Goal: Transaction & Acquisition: Book appointment/travel/reservation

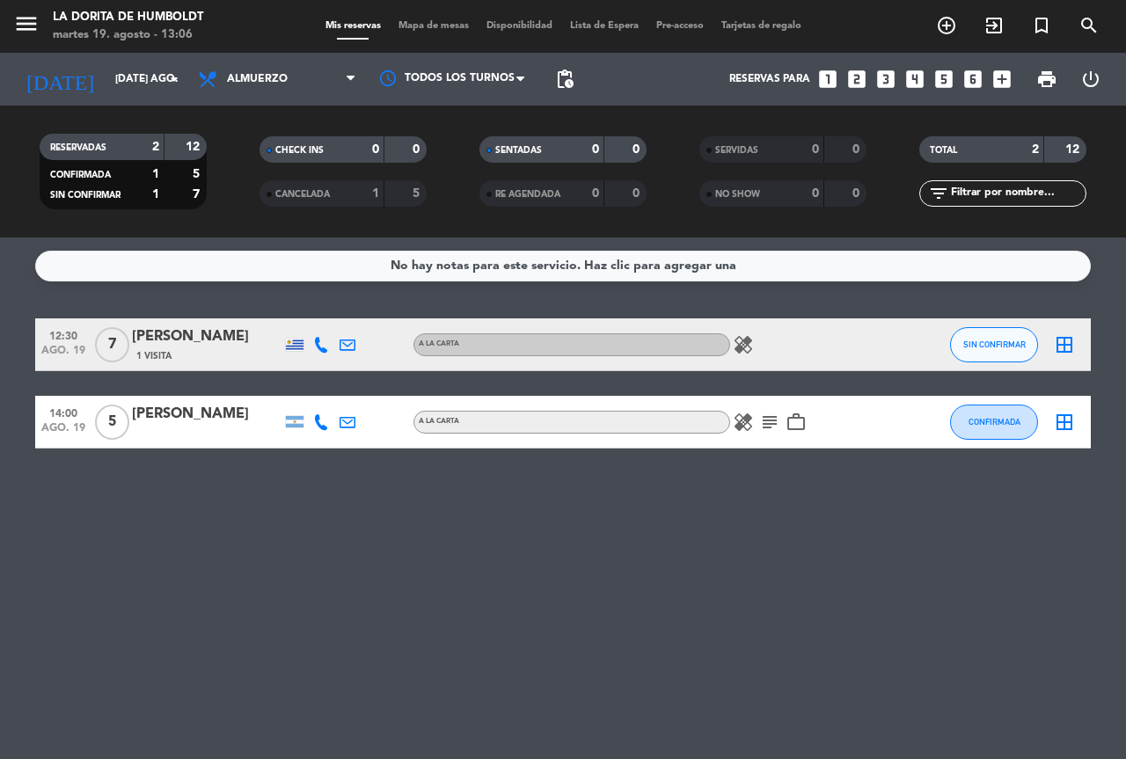
click at [969, 76] on icon "looks_6" at bounding box center [972, 79] width 23 height 23
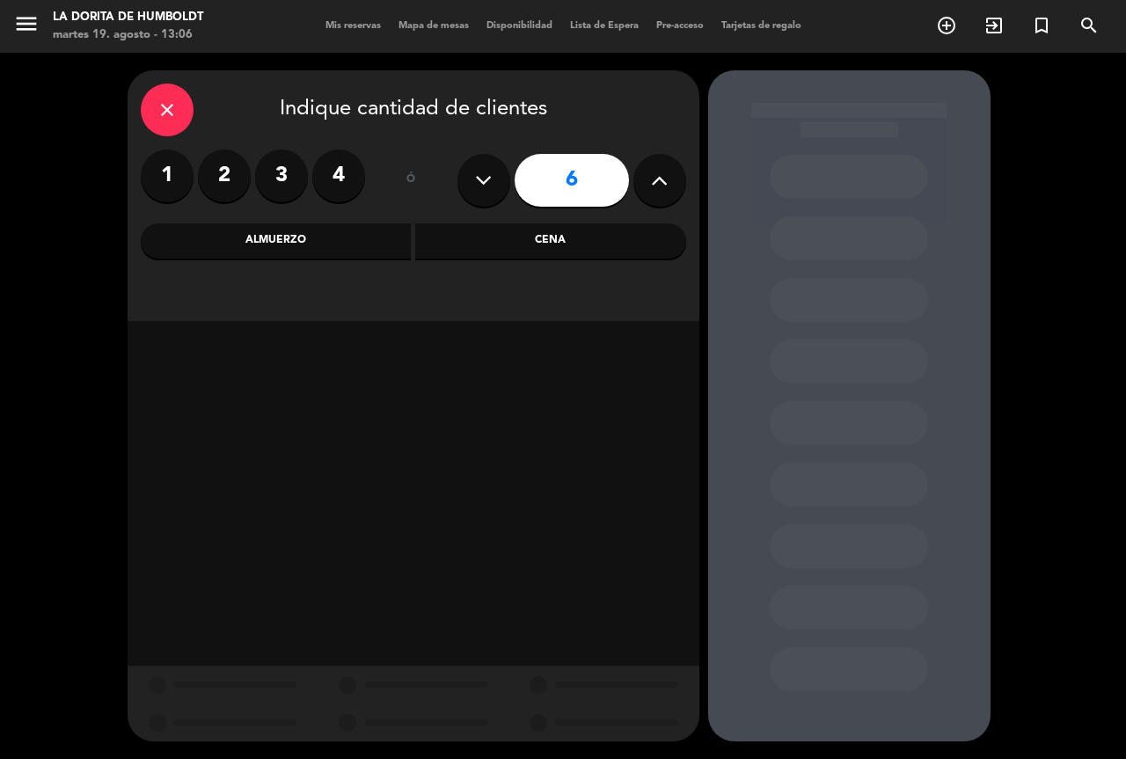
click at [674, 174] on button at bounding box center [659, 180] width 53 height 53
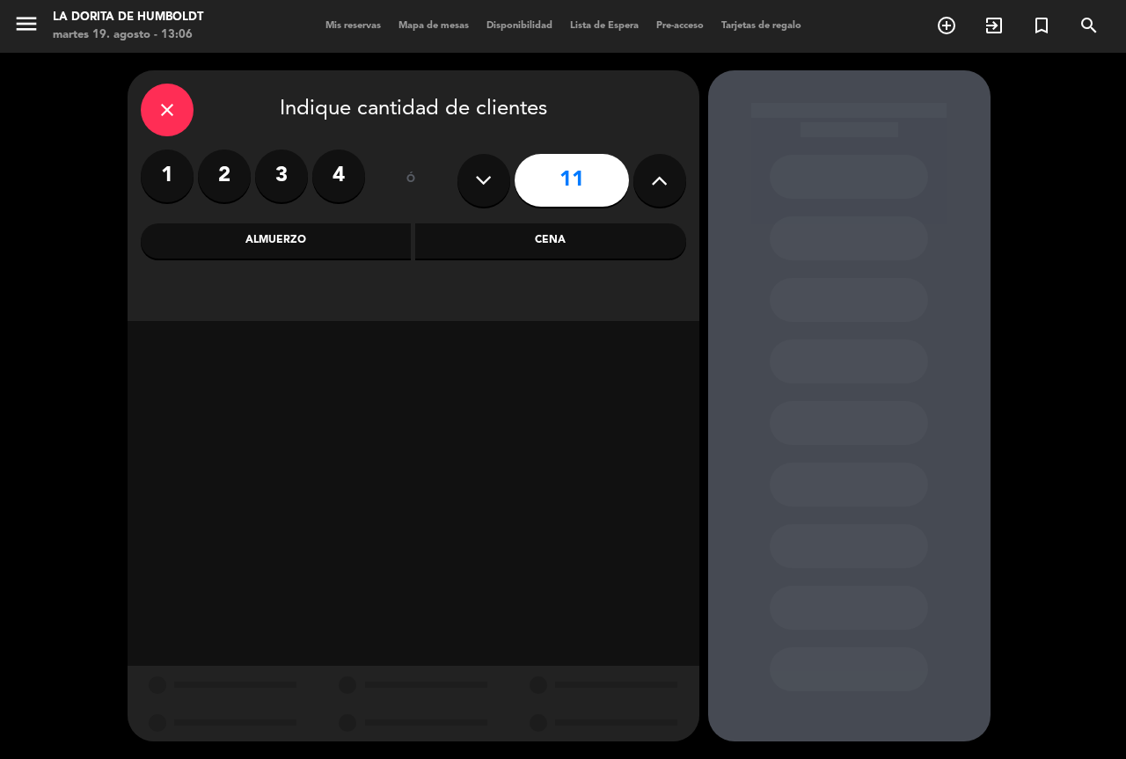
click at [674, 174] on button at bounding box center [659, 180] width 53 height 53
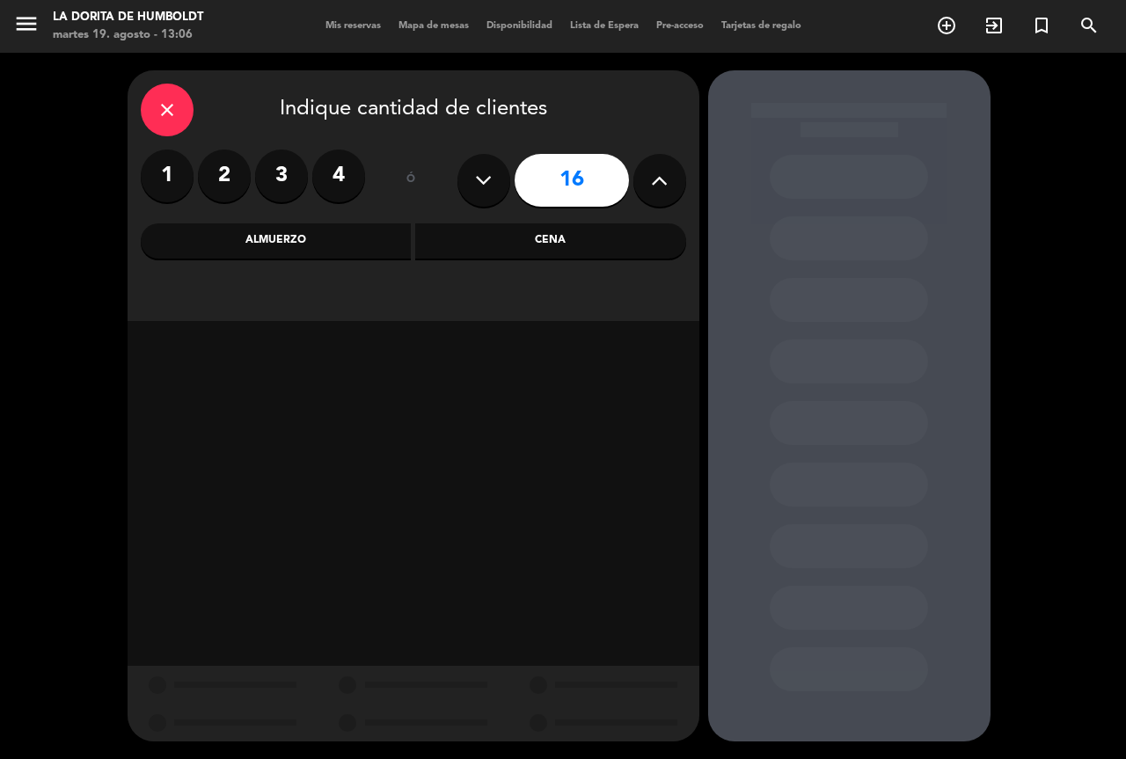
click at [674, 174] on button at bounding box center [659, 180] width 53 height 53
click at [675, 174] on button at bounding box center [659, 180] width 53 height 53
type input "20"
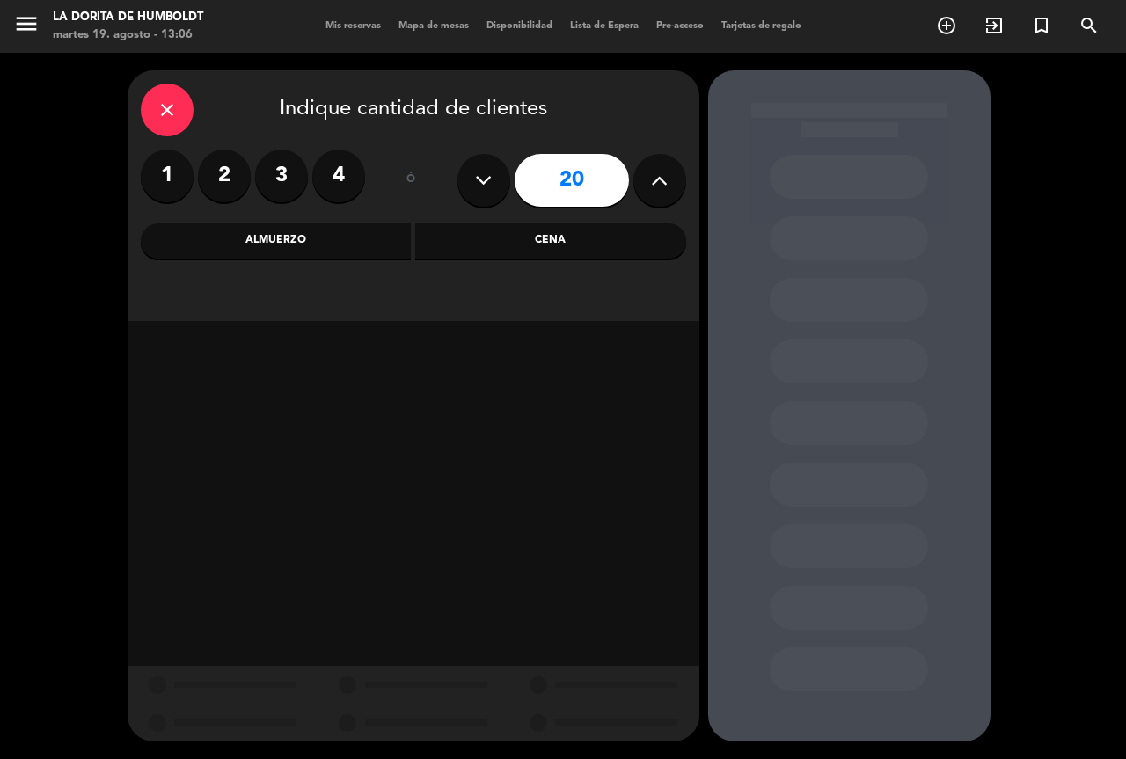
click at [273, 244] on div "Almuerzo" at bounding box center [276, 240] width 271 height 35
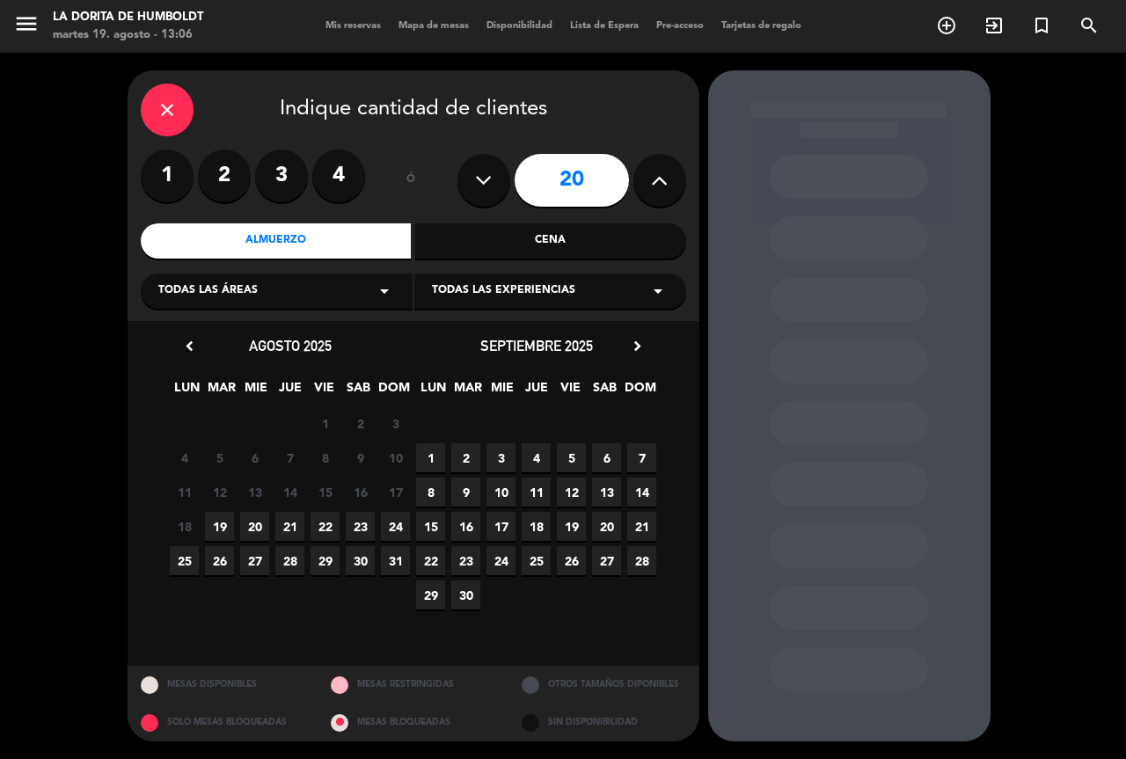
click at [244, 528] on span "20" at bounding box center [254, 526] width 29 height 29
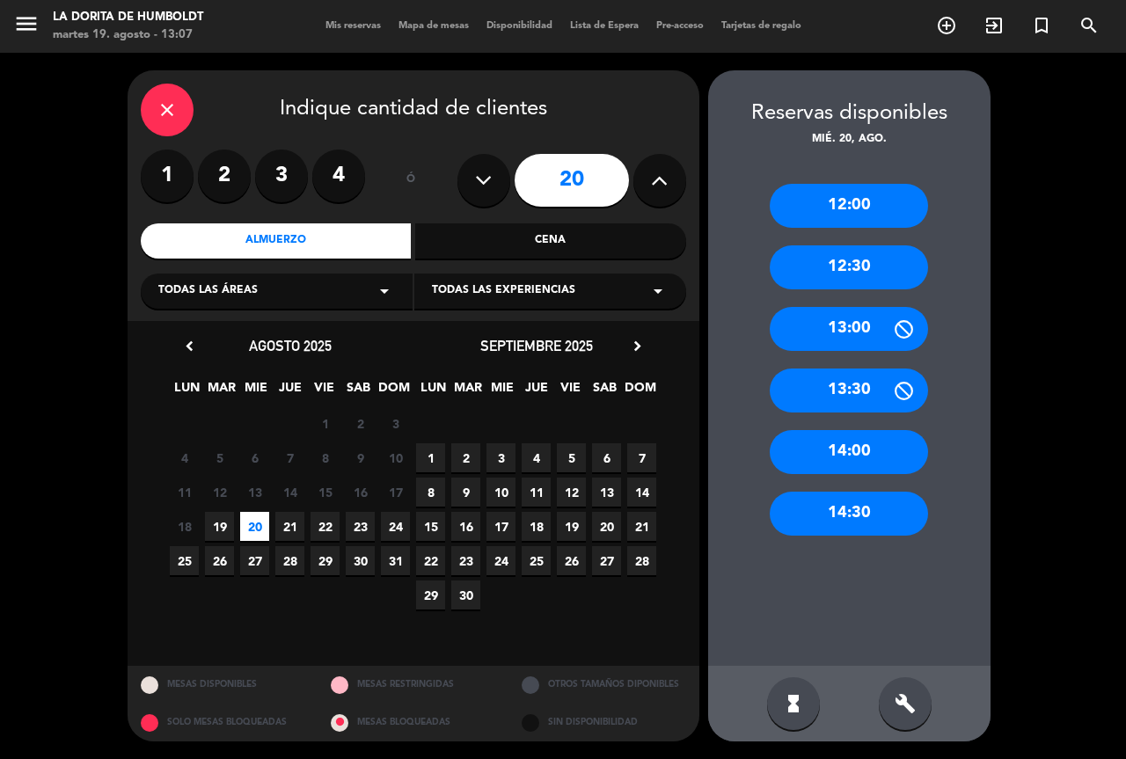
drag, startPoint x: 858, startPoint y: 331, endPoint x: 507, endPoint y: 38, distance: 457.0
click at [857, 330] on div "13:00" at bounding box center [848, 329] width 158 height 44
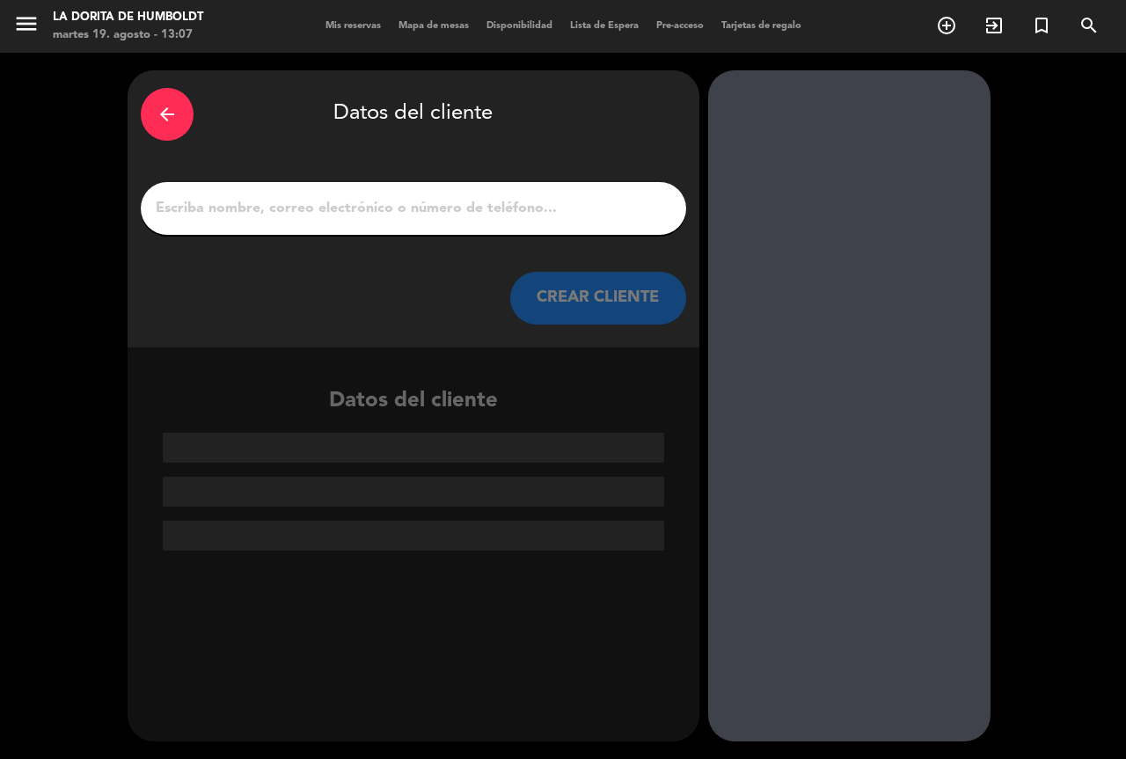
click at [294, 206] on input "1" at bounding box center [413, 208] width 519 height 25
type input "g"
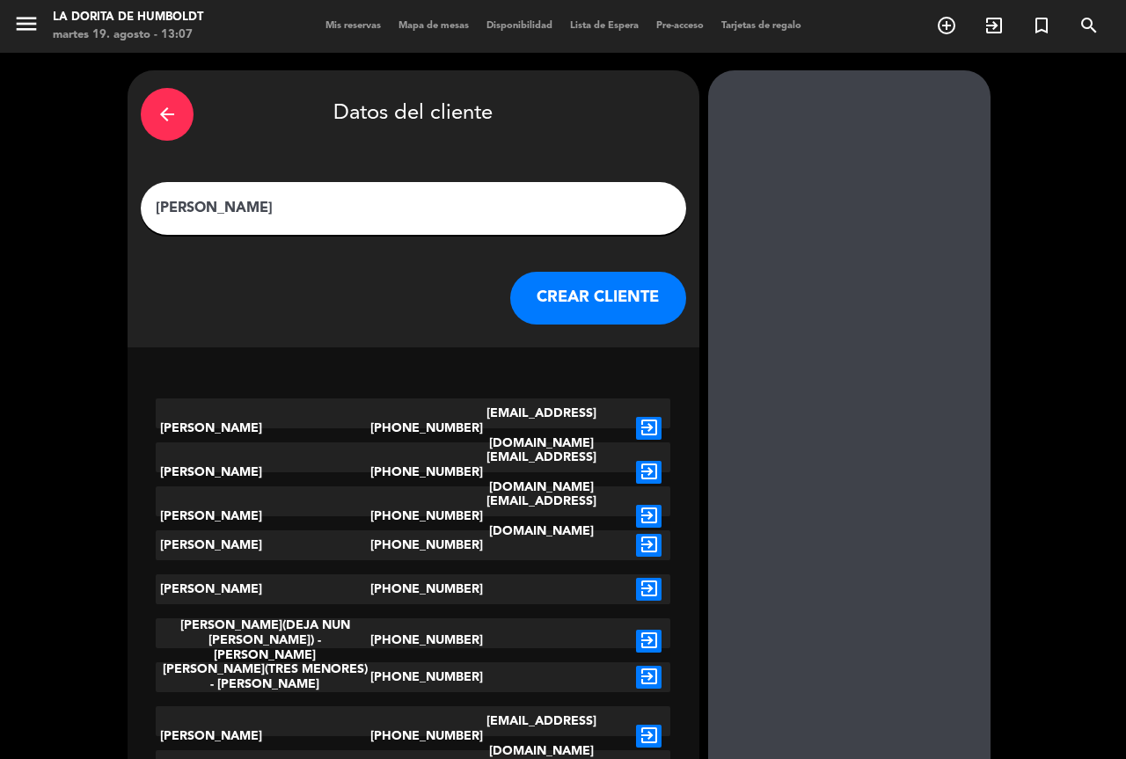
type input "[PERSON_NAME]"
click at [546, 290] on button "CREAR CLIENTE" at bounding box center [598, 298] width 176 height 53
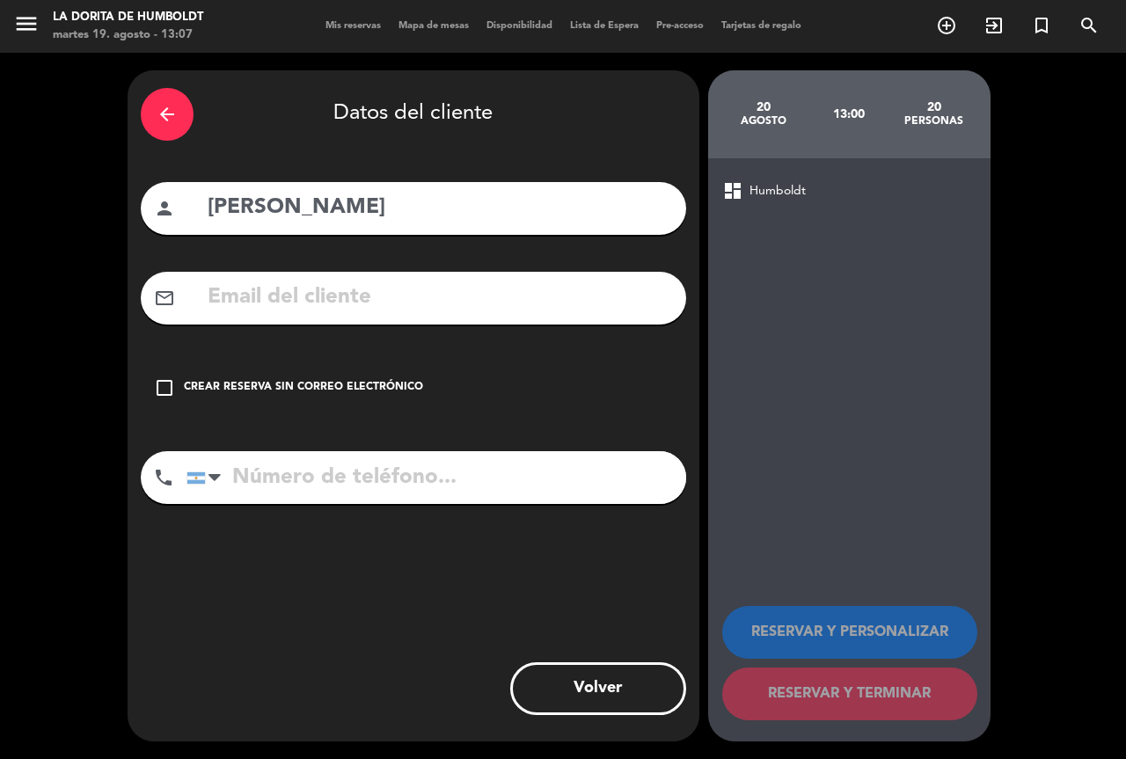
click at [349, 392] on div "Crear reserva sin correo electrónico" at bounding box center [303, 388] width 239 height 18
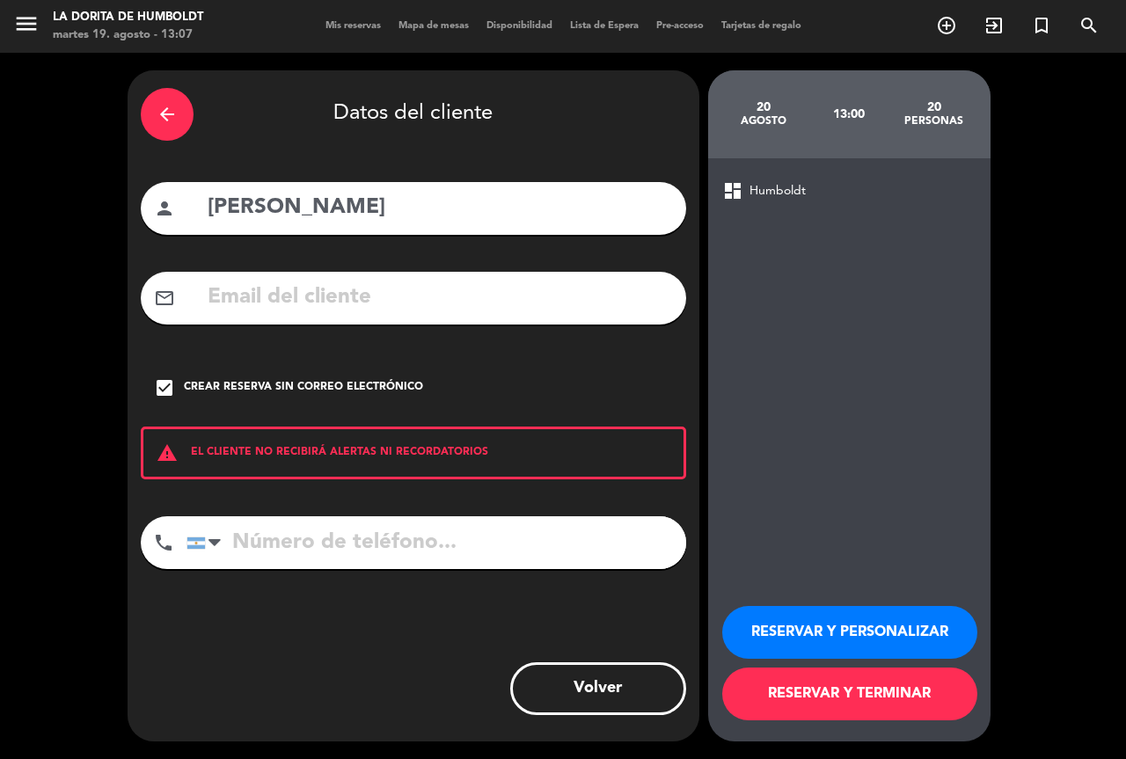
click at [343, 540] on input "tel" at bounding box center [435, 542] width 499 height 53
paste input "[PHONE_NUMBER]"
type input "[PHONE_NUMBER]"
click at [815, 627] on button "RESERVAR Y PERSONALIZAR" at bounding box center [849, 632] width 255 height 53
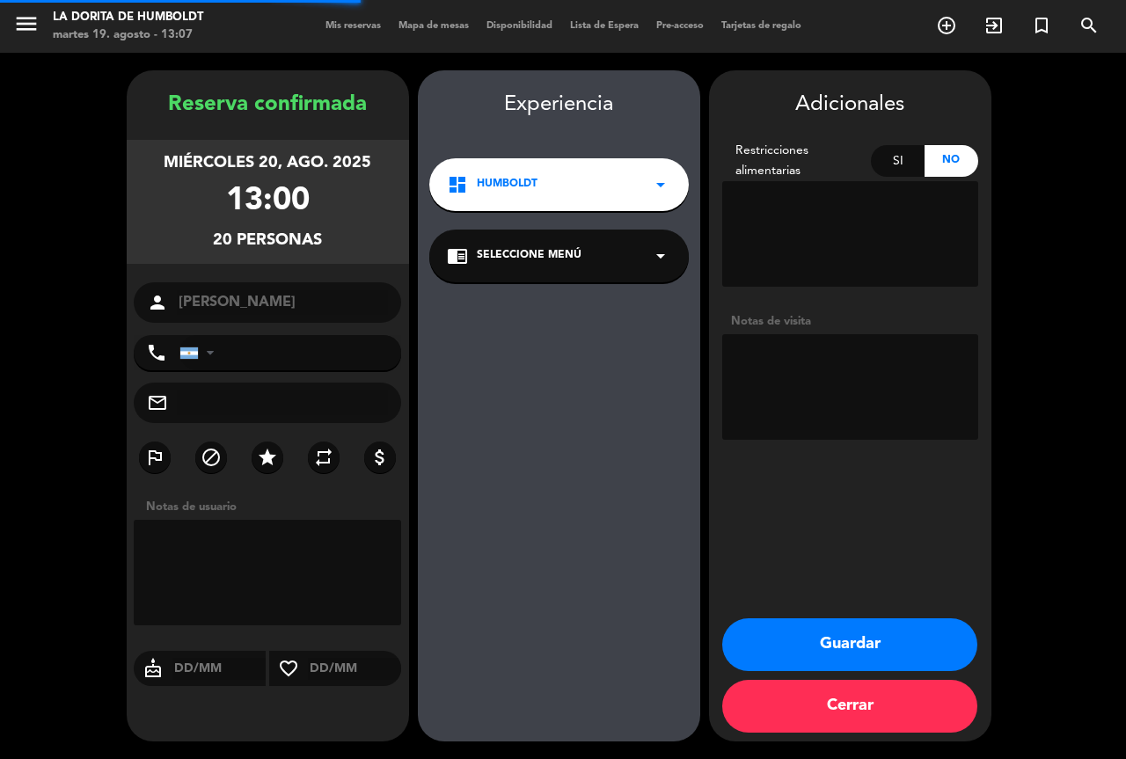
type input "[PHONE_NUMBER]"
click at [882, 354] on textarea at bounding box center [850, 387] width 256 height 106
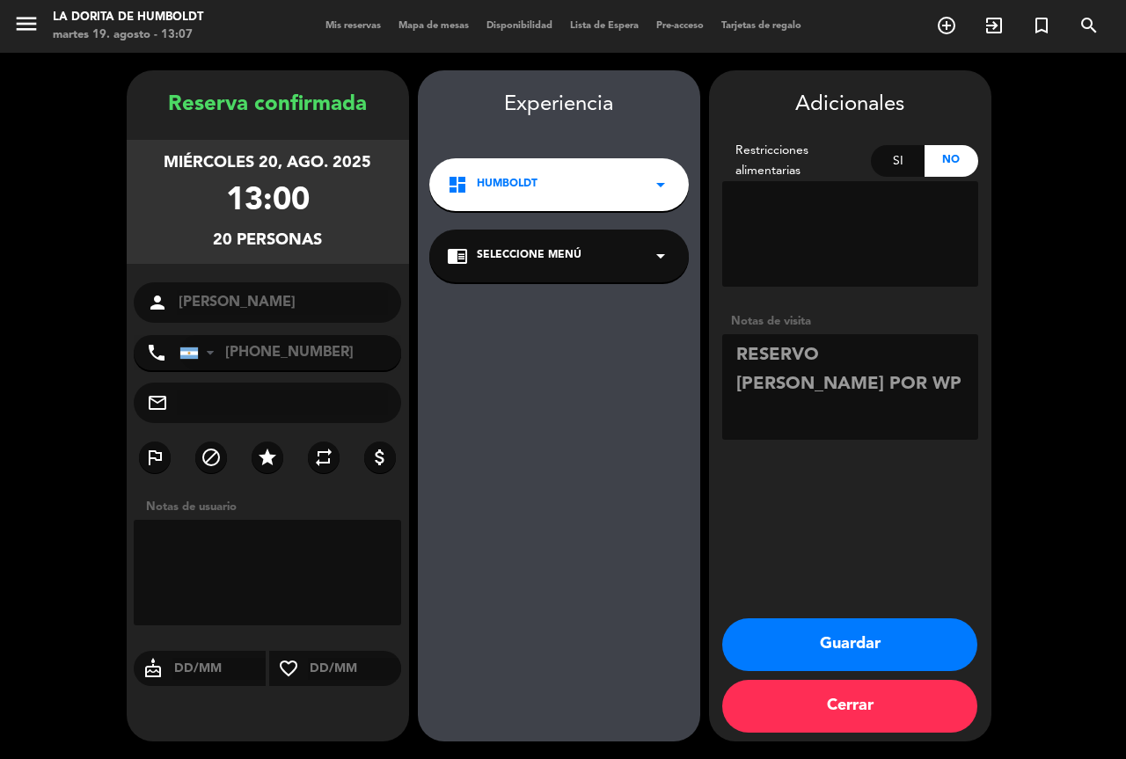
type textarea "RESERVO [PERSON_NAME] POR WP"
click at [829, 621] on button "Guardar" at bounding box center [849, 644] width 255 height 53
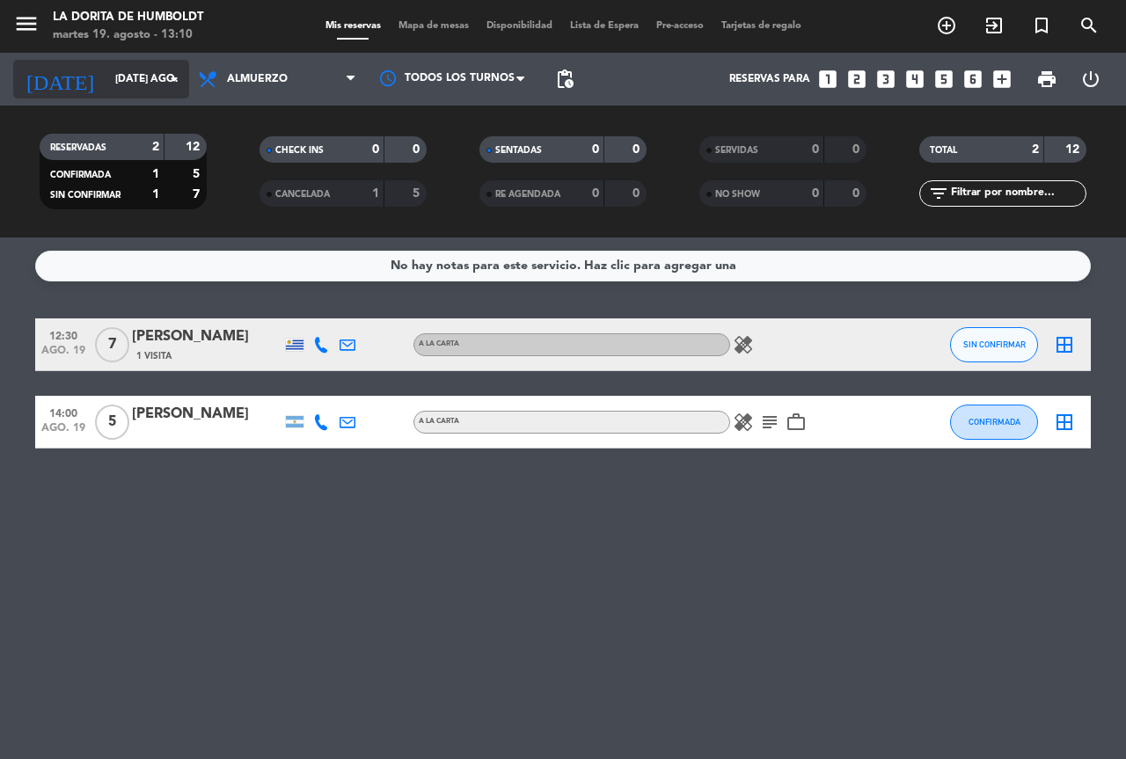
click at [159, 80] on input "[DATE] ago." at bounding box center [176, 79] width 140 height 30
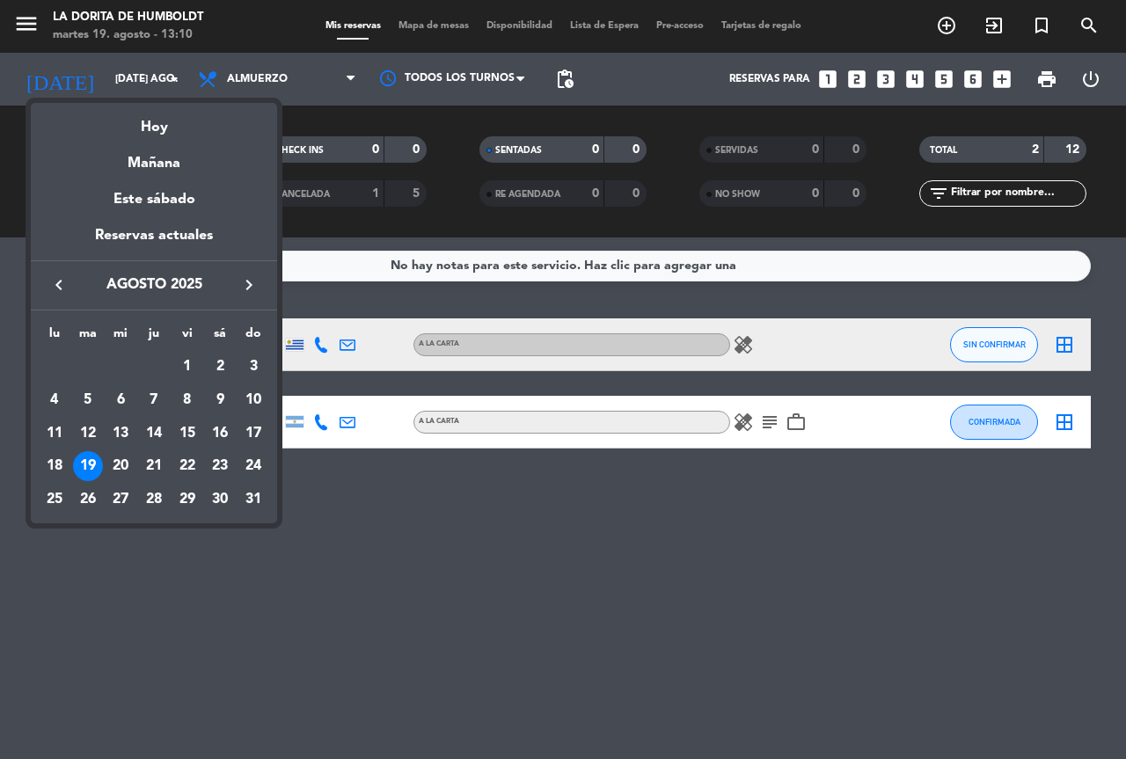
click at [308, 69] on div at bounding box center [563, 379] width 1126 height 759
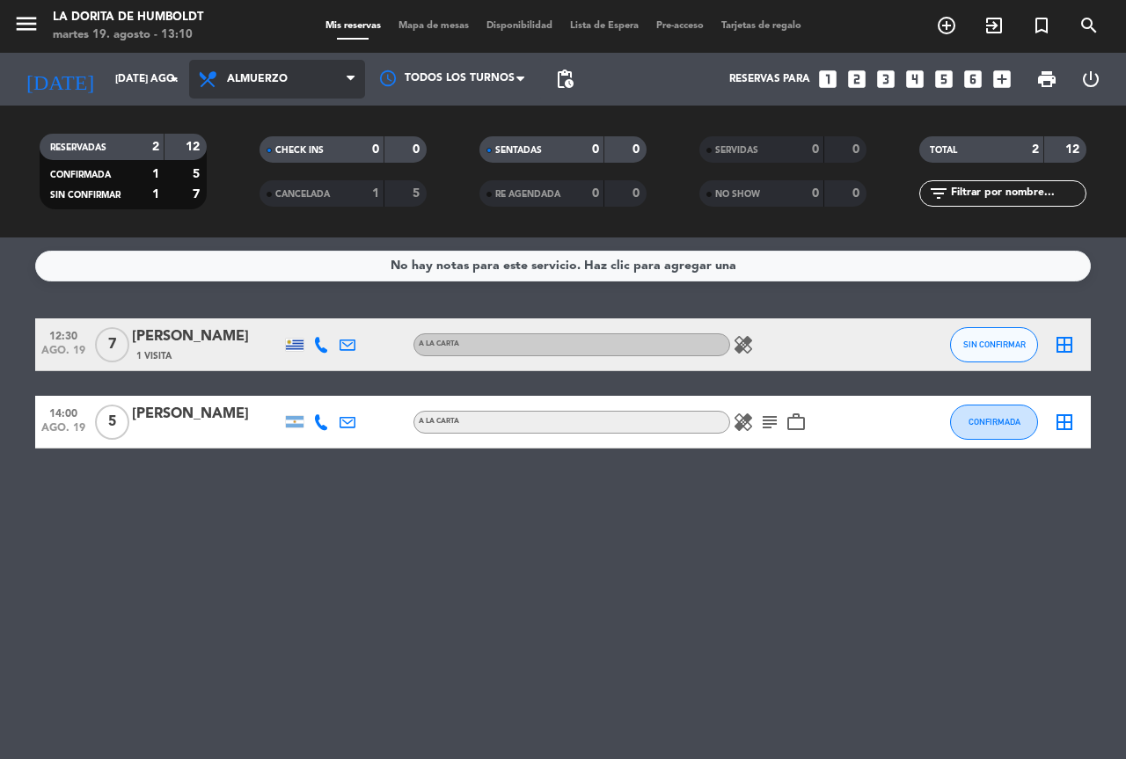
click at [329, 76] on span "Almuerzo" at bounding box center [277, 79] width 176 height 39
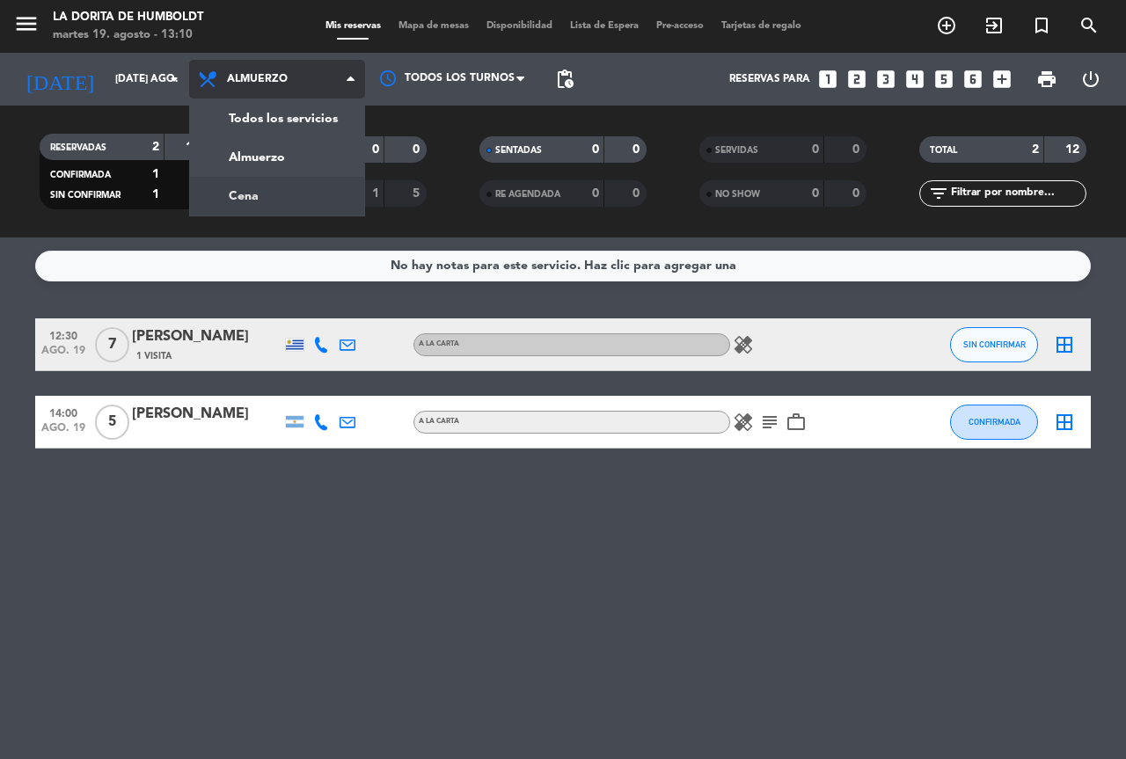
click at [259, 189] on div "menu La [PERSON_NAME] de Humboldt martes 19. agosto - 13:10 Mis reservas Mapa d…" at bounding box center [563, 118] width 1126 height 237
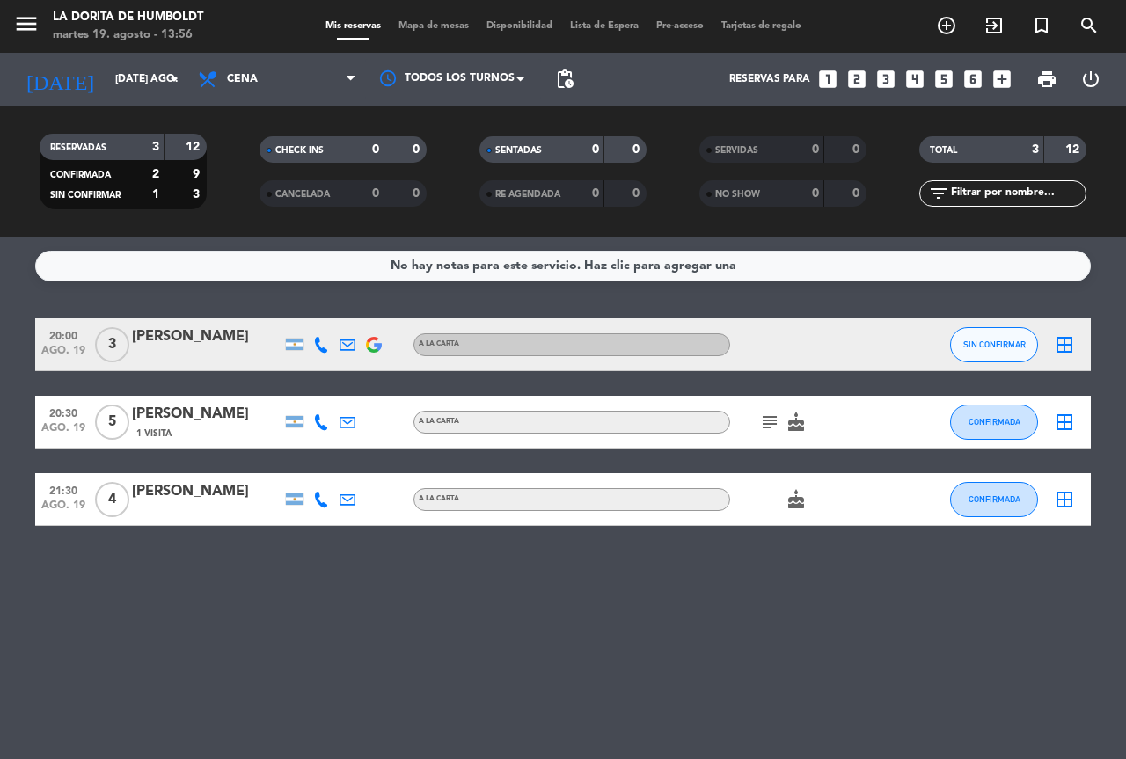
click at [431, 598] on div "No hay notas para este servicio. Haz clic para agregar una 20:00 ago. 19 3 [PER…" at bounding box center [563, 497] width 1126 height 521
click at [969, 76] on icon "looks_6" at bounding box center [972, 79] width 23 height 23
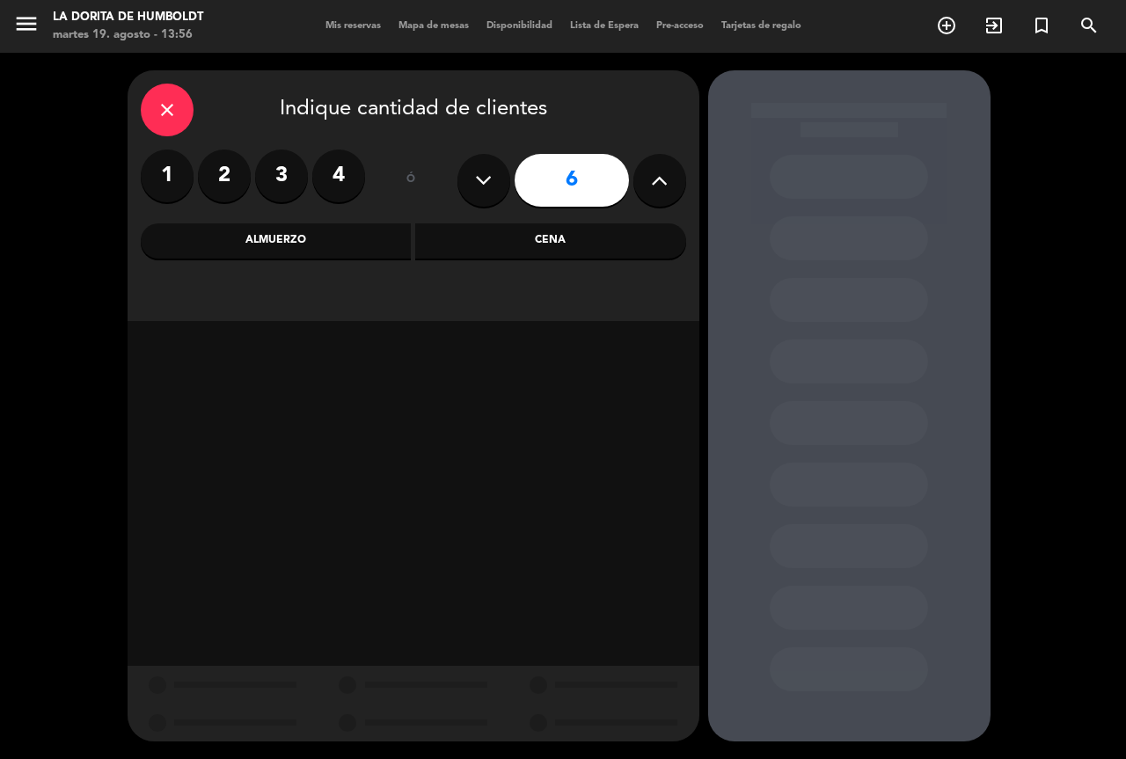
click at [507, 244] on div "Cena" at bounding box center [550, 240] width 271 height 35
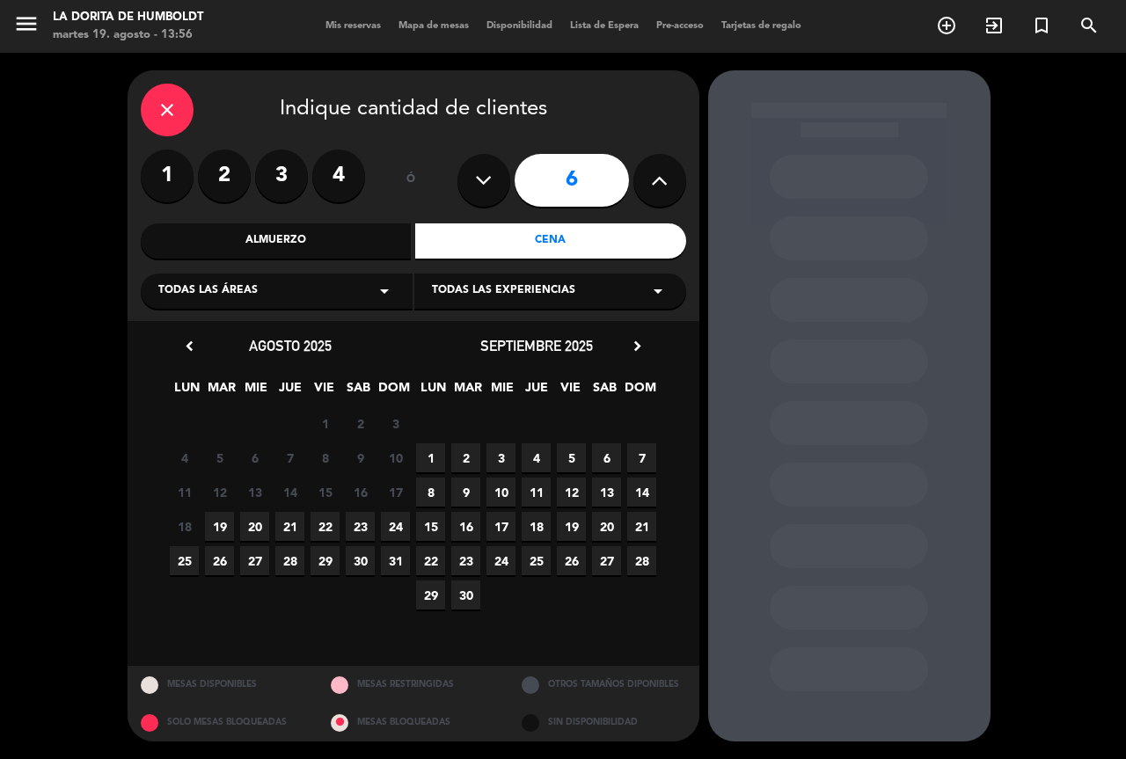
click at [210, 529] on span "19" at bounding box center [219, 526] width 29 height 29
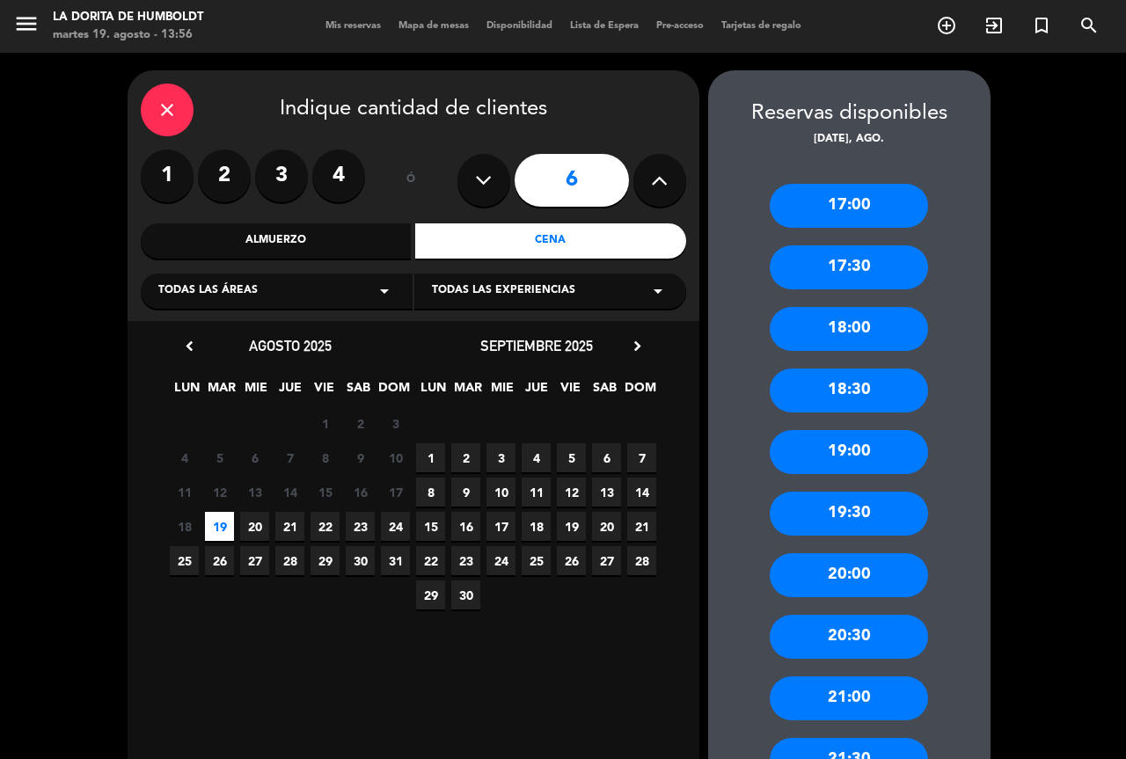
click at [1030, 422] on div "close Indique cantidad de clientes 1 2 3 4 ó 6 Almuerzo Cena Todas las áreas ar…" at bounding box center [563, 534] width 1126 height 963
click at [950, 456] on div "17:00 17:30 18:00 18:30 19:00 19:30 20:00 20:30 21:00 21:30 22:00 22:30" at bounding box center [849, 536] width 282 height 774
click at [167, 120] on icon "close" at bounding box center [167, 109] width 21 height 21
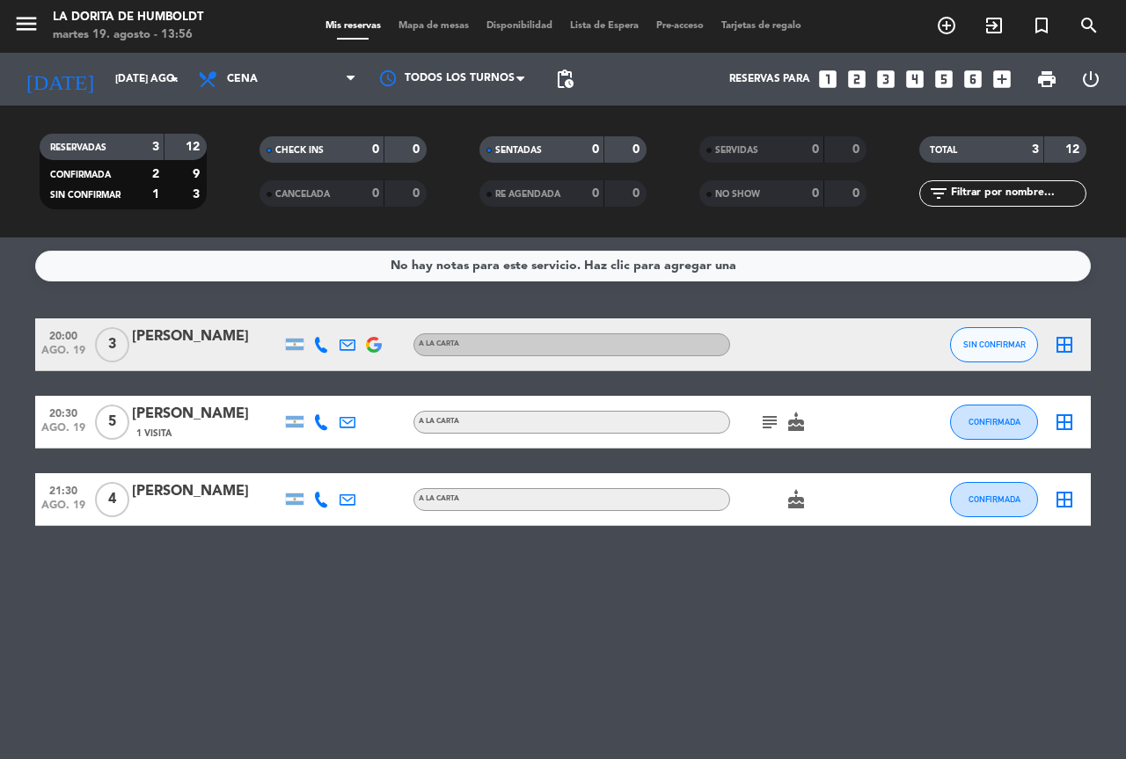
click at [970, 84] on icon "looks_6" at bounding box center [972, 79] width 23 height 23
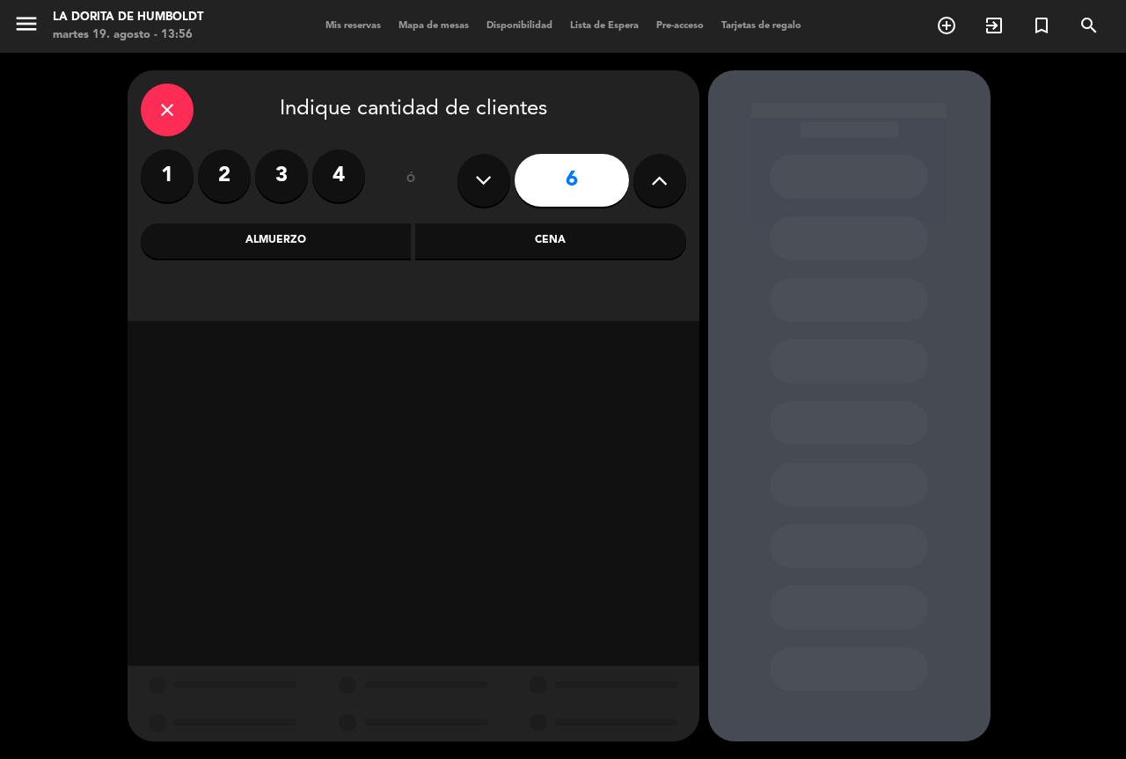
click at [566, 238] on div "Cena" at bounding box center [550, 240] width 271 height 35
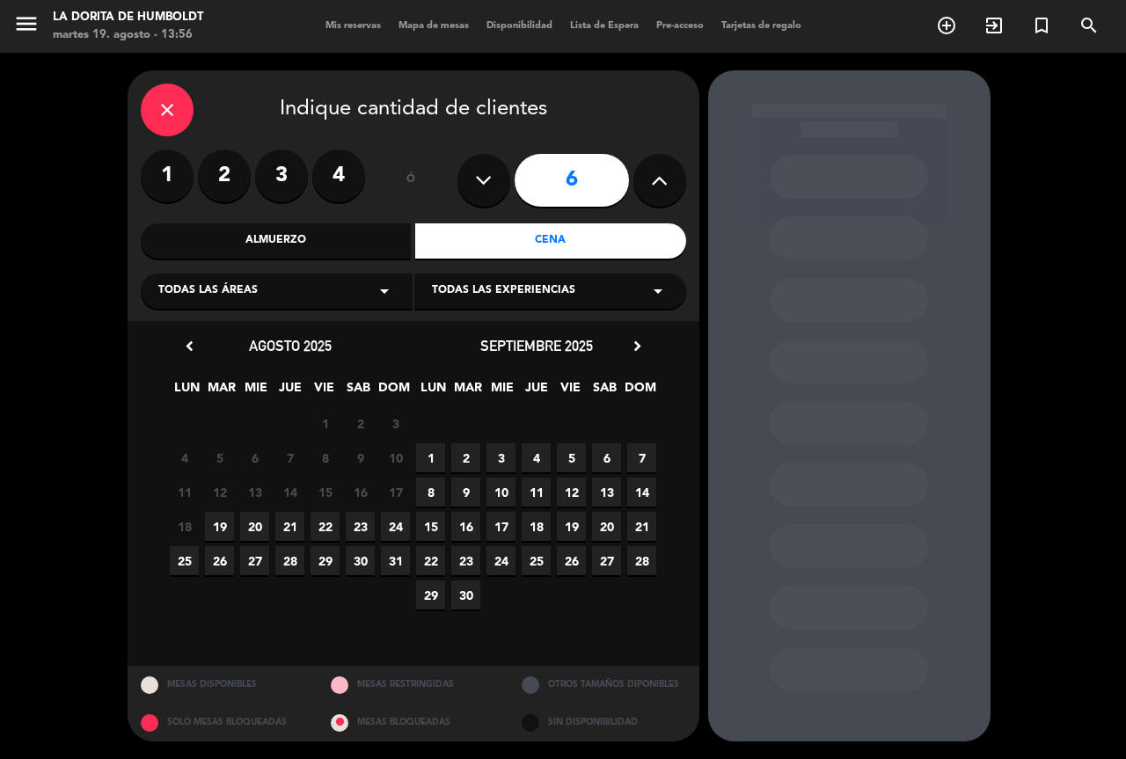
click at [214, 522] on span "19" at bounding box center [219, 526] width 29 height 29
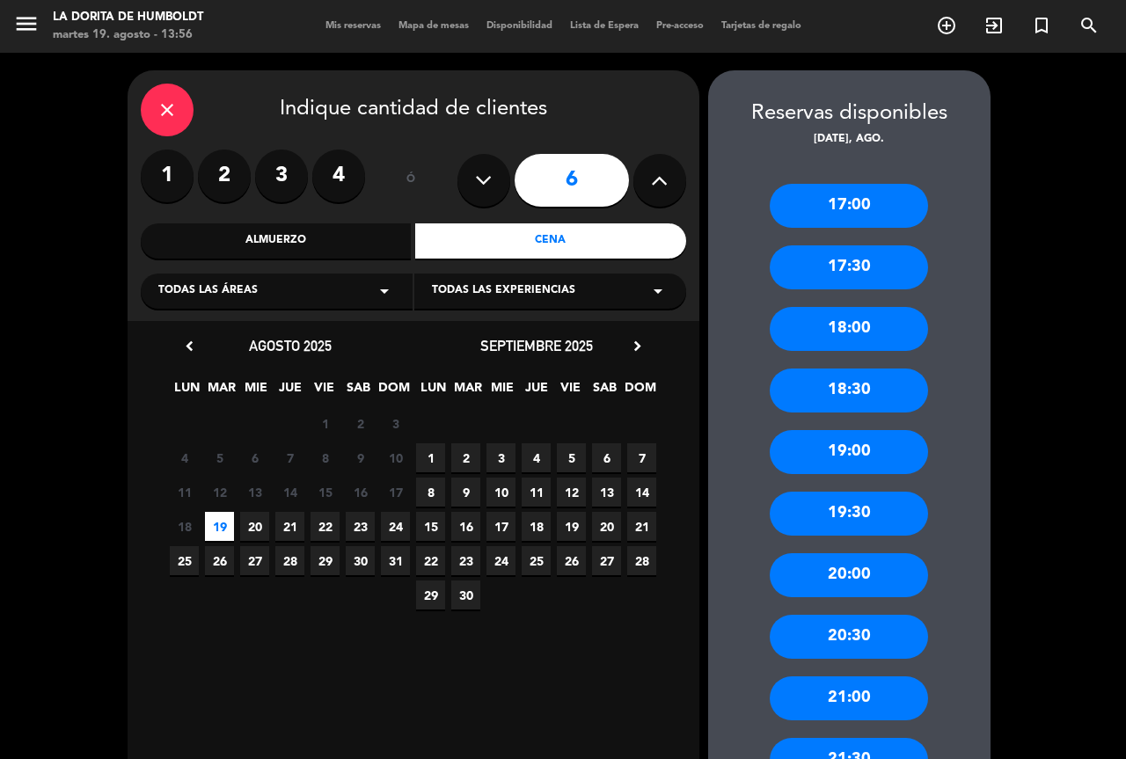
click at [861, 449] on div "19:00" at bounding box center [848, 452] width 158 height 44
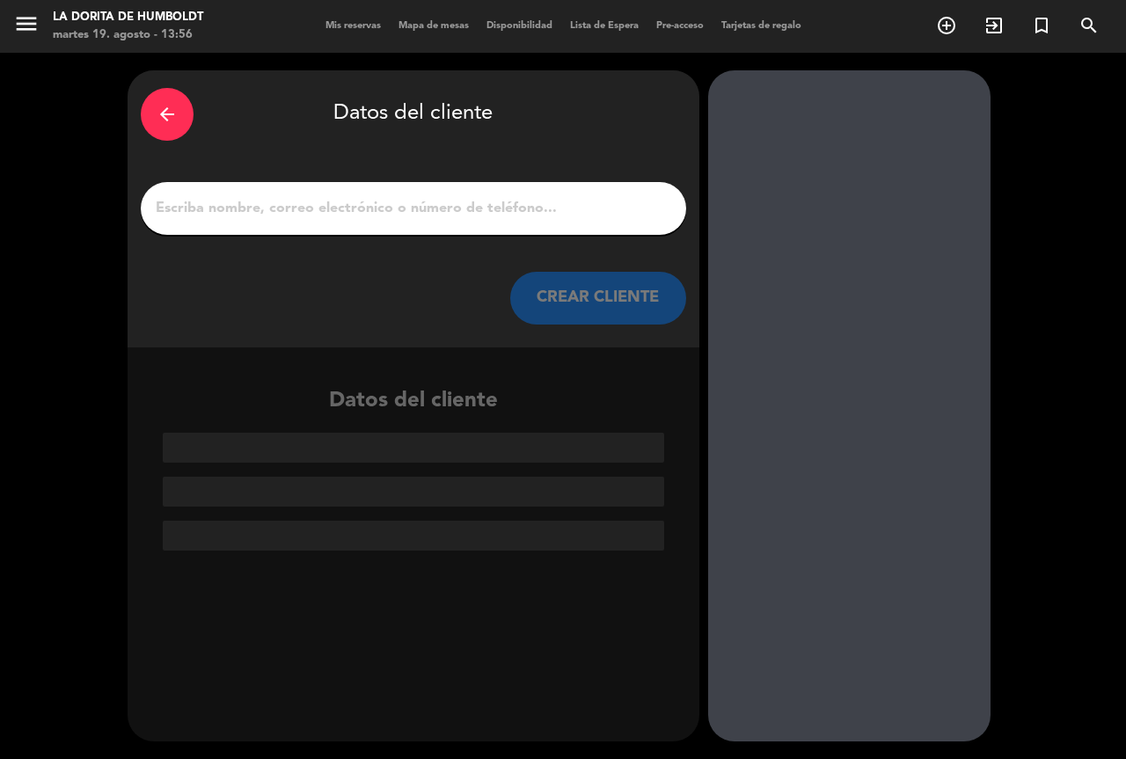
click at [419, 215] on input "1" at bounding box center [413, 208] width 519 height 25
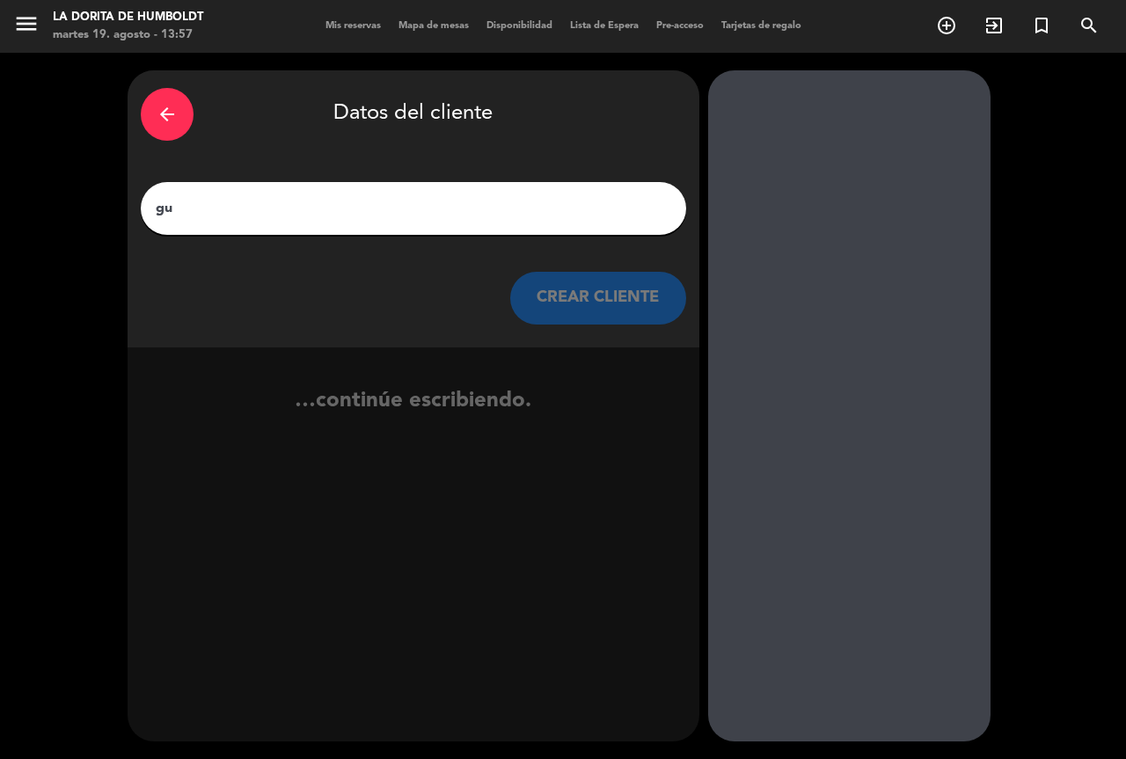
type input "g"
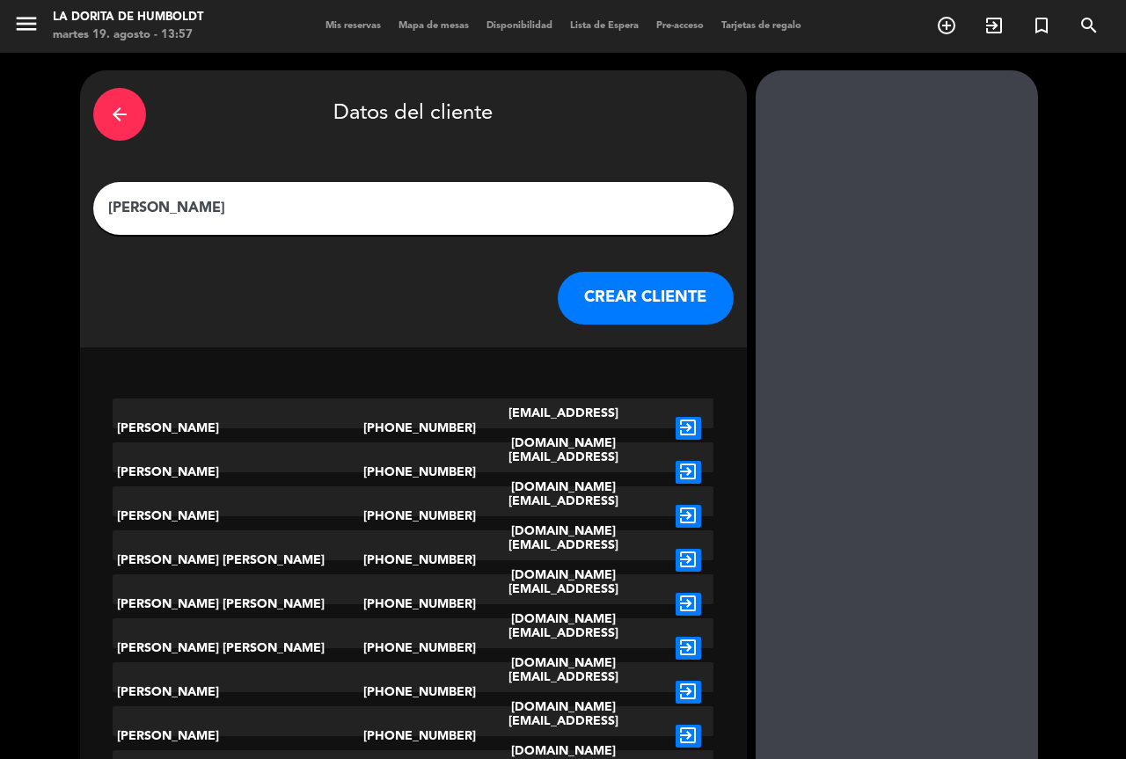
type input "[PERSON_NAME]"
click at [622, 302] on button "CREAR CLIENTE" at bounding box center [646, 298] width 176 height 53
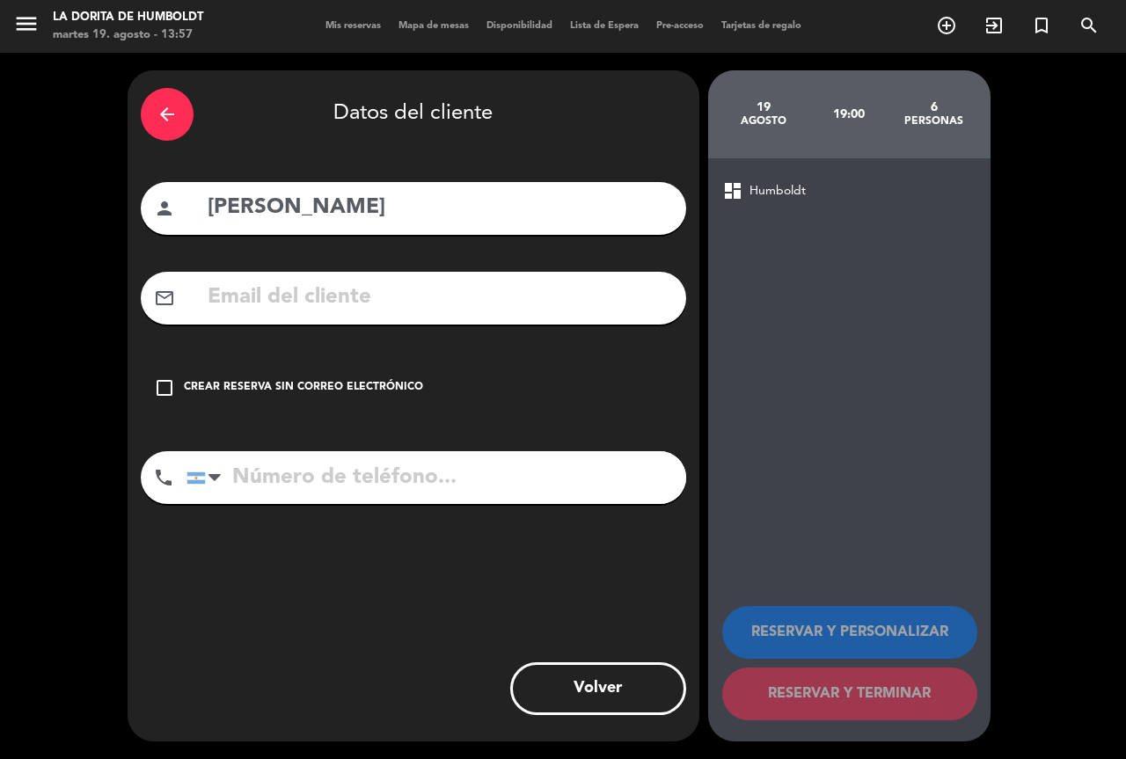
drag, startPoint x: 401, startPoint y: 390, endPoint x: 406, endPoint y: 414, distance: 24.3
click at [401, 390] on div "Crear reserva sin correo electrónico" at bounding box center [303, 388] width 239 height 18
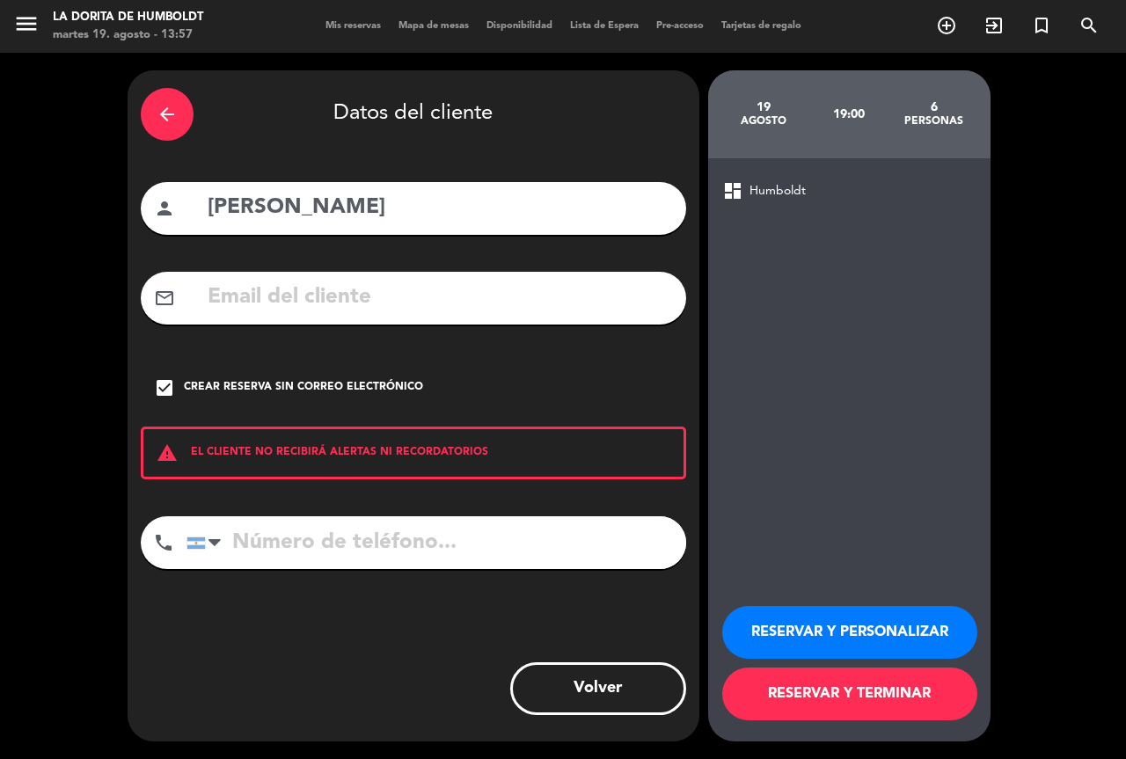
click at [431, 553] on input "tel" at bounding box center [435, 542] width 499 height 53
type input "1130758601"
click at [832, 638] on button "RESERVAR Y PERSONALIZAR" at bounding box center [849, 632] width 255 height 53
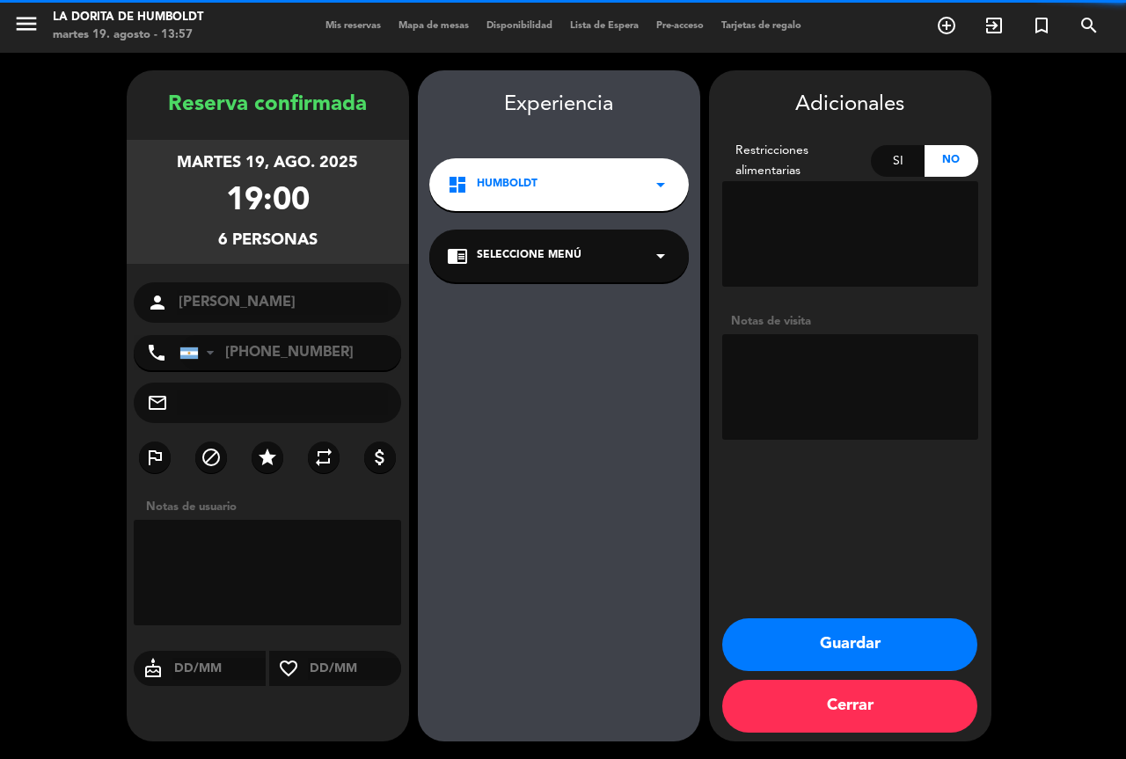
click at [844, 356] on textarea at bounding box center [850, 387] width 256 height 106
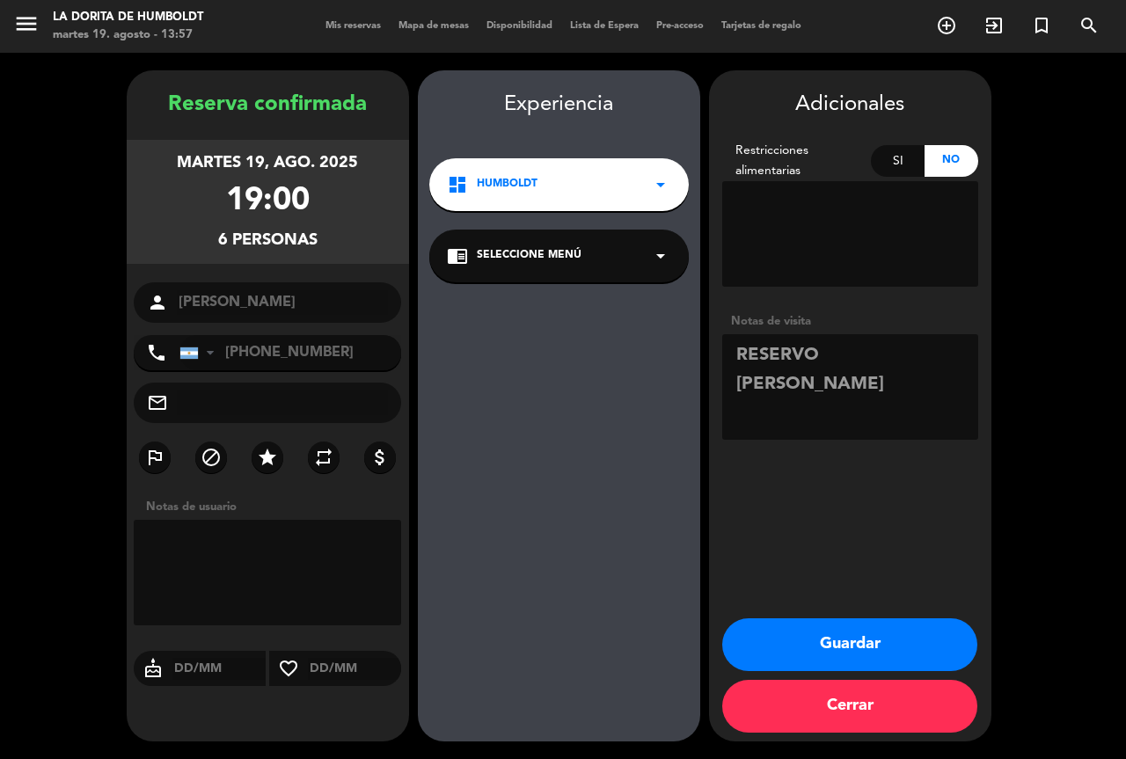
type textarea "RESERVO [PERSON_NAME]"
click at [809, 632] on button "Guardar" at bounding box center [849, 644] width 255 height 53
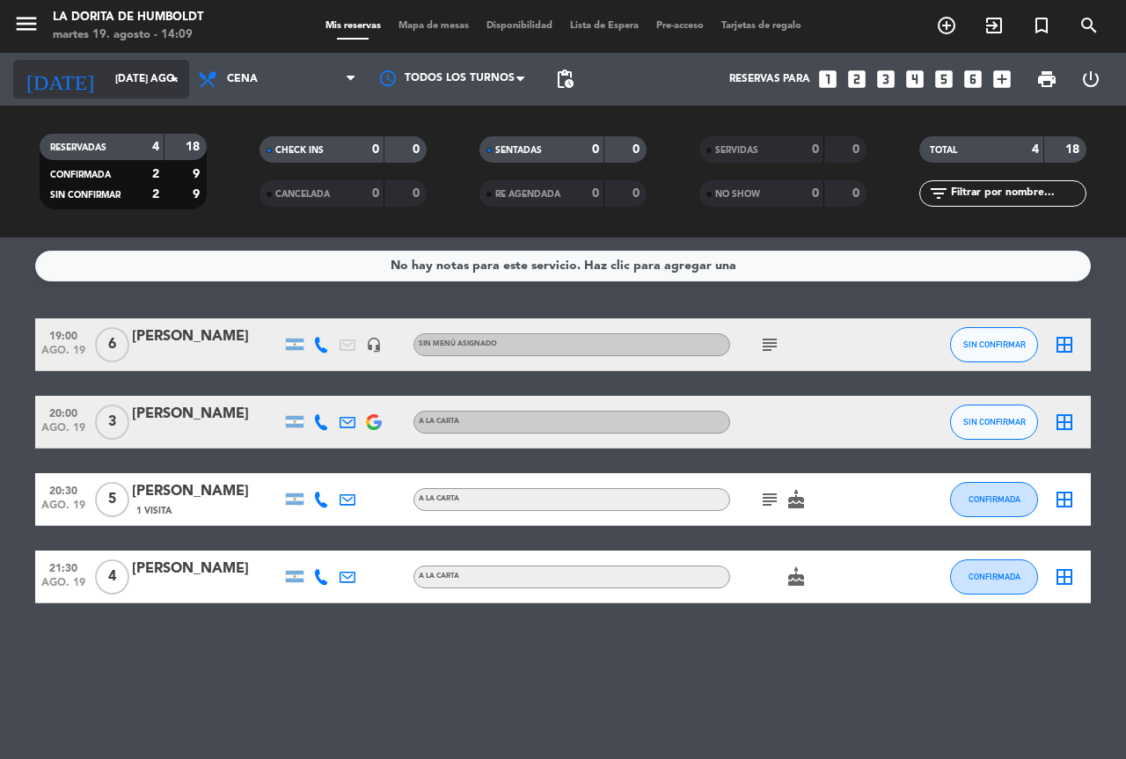
click at [144, 78] on input "[DATE] ago." at bounding box center [176, 79] width 140 height 30
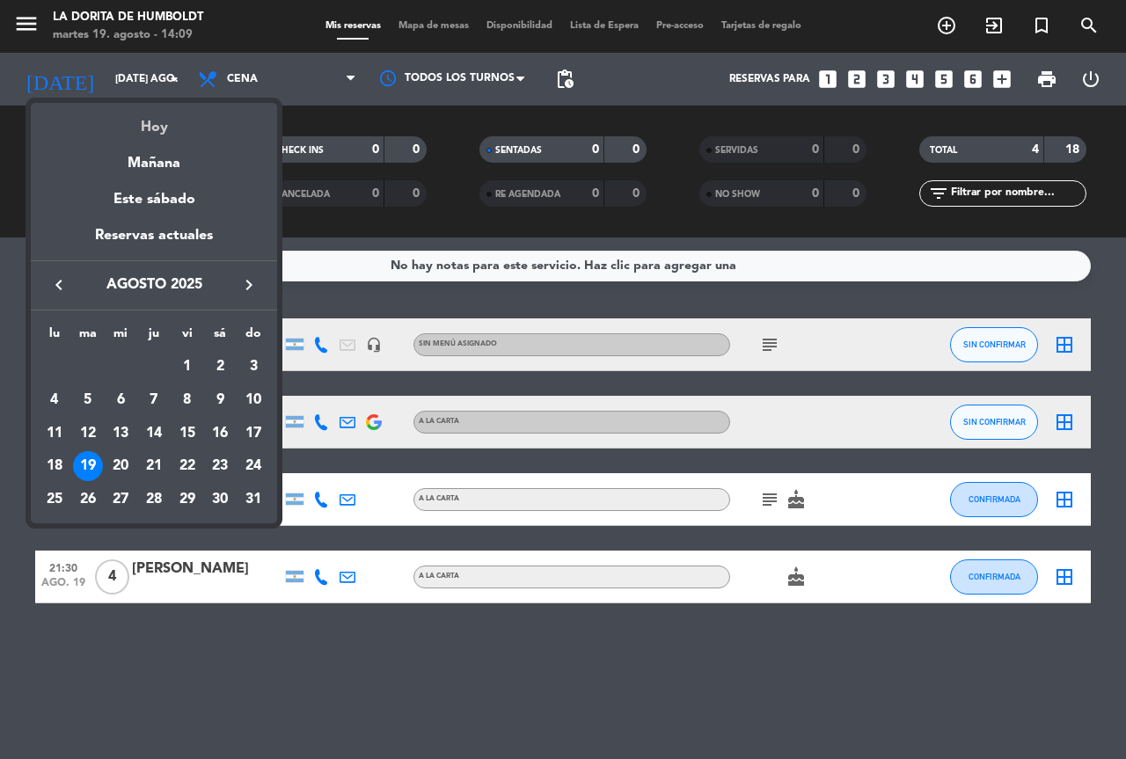
click at [172, 129] on div "Hoy" at bounding box center [154, 121] width 246 height 36
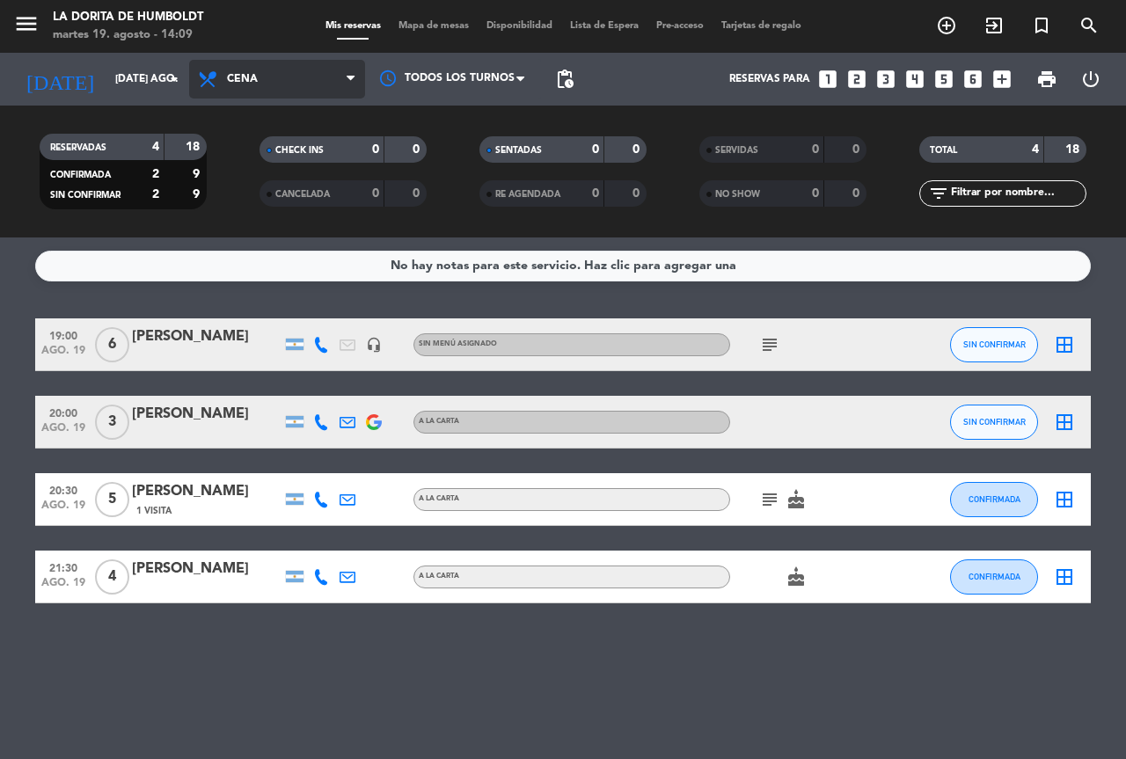
click at [269, 90] on span "Cena" at bounding box center [277, 79] width 176 height 39
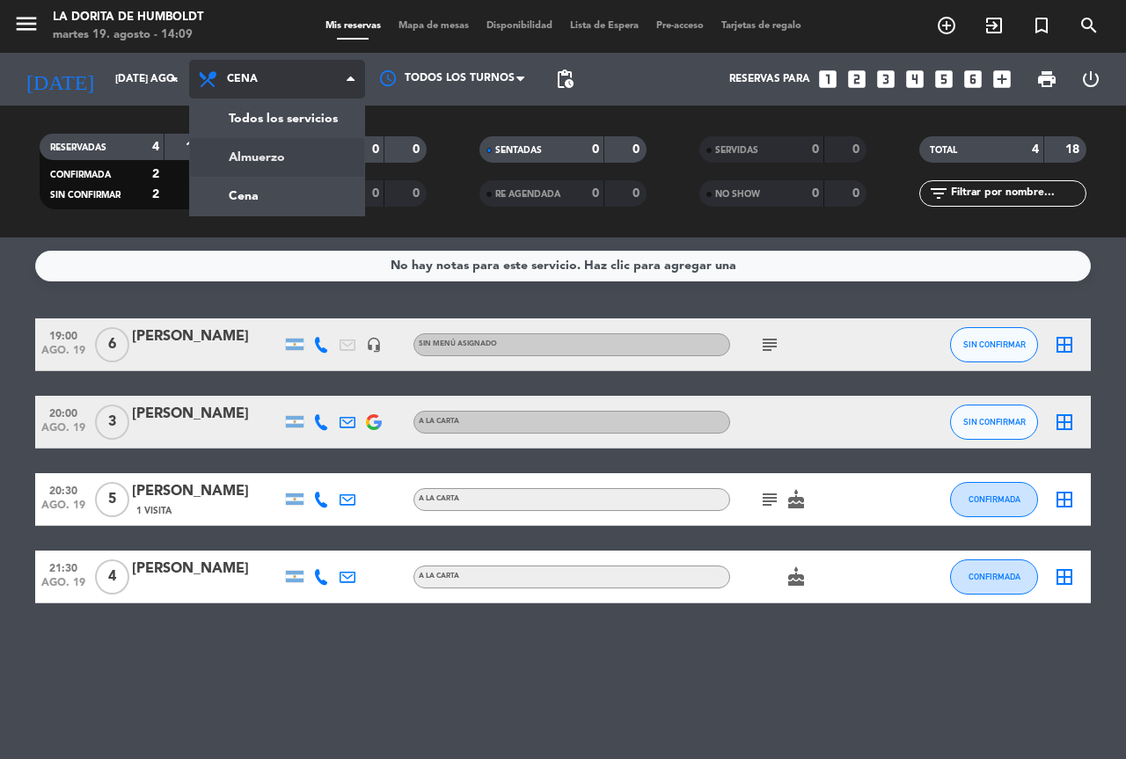
click at [278, 154] on div "menu La [PERSON_NAME] de Humboldt martes 19. agosto - 14:09 Mis reservas Mapa d…" at bounding box center [563, 118] width 1126 height 237
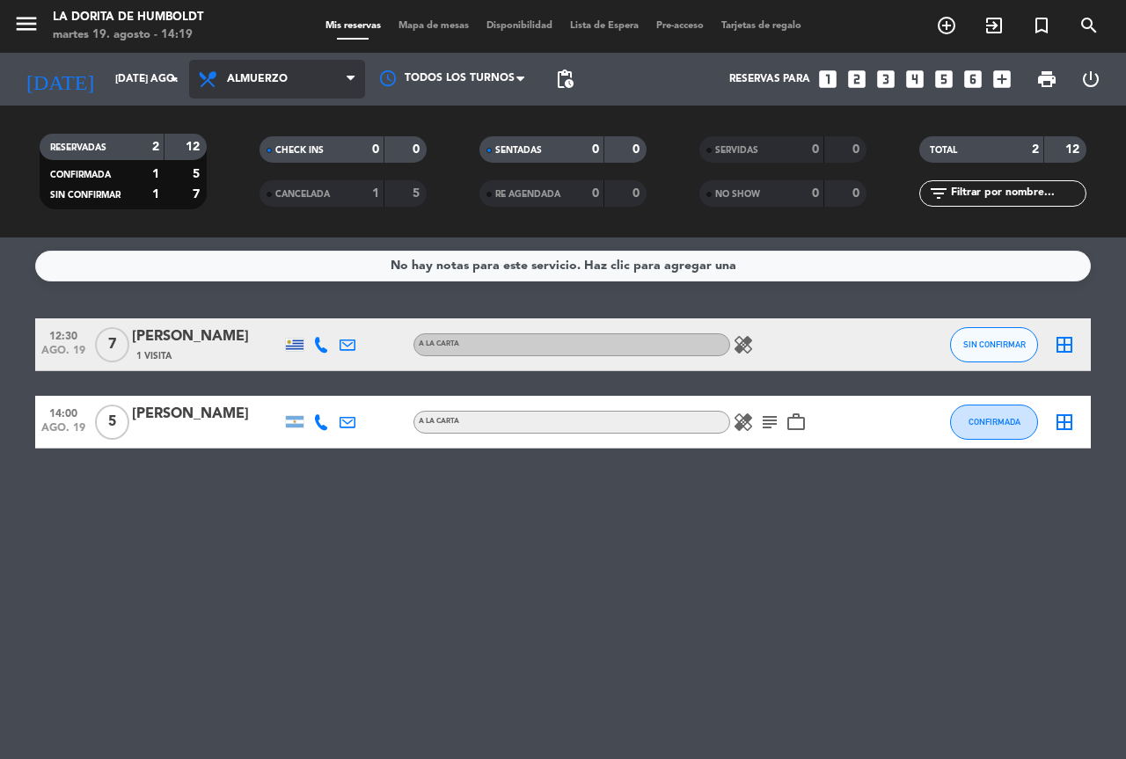
click at [310, 75] on span "Almuerzo" at bounding box center [277, 79] width 176 height 39
click at [243, 193] on div "menu La [PERSON_NAME] de Humboldt martes 19. agosto - 14:19 Mis reservas Mapa d…" at bounding box center [563, 118] width 1126 height 237
